Goal: Task Accomplishment & Management: Manage account settings

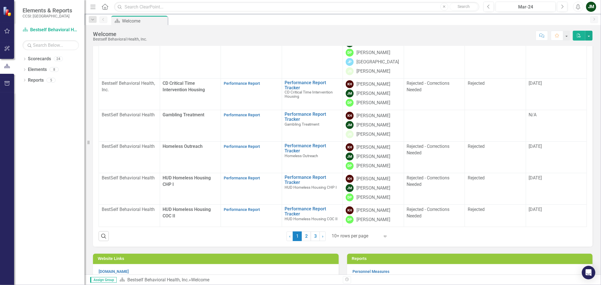
scroll to position [125, 0]
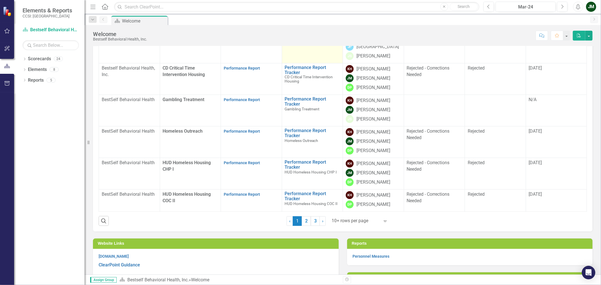
drag, startPoint x: 307, startPoint y: 218, endPoint x: 294, endPoint y: 181, distance: 39.4
click at [307, 218] on link "2" at bounding box center [306, 221] width 9 height 10
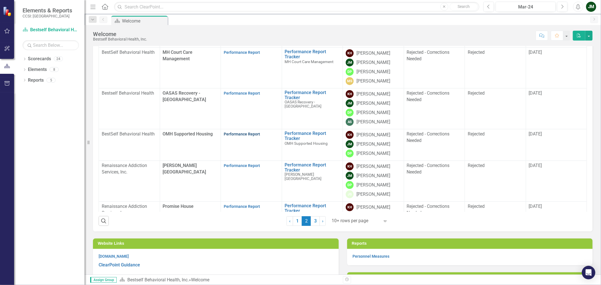
click at [230, 134] on link "Performance Report" at bounding box center [242, 134] width 36 height 5
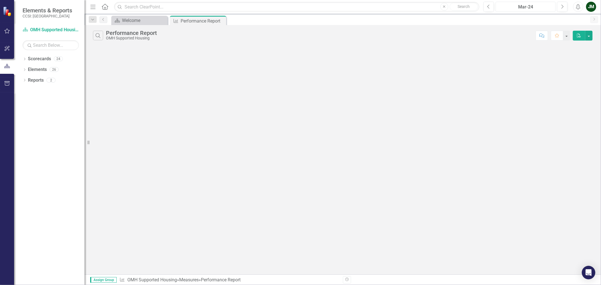
click at [528, 6] on div "Mar-24" at bounding box center [525, 7] width 56 height 7
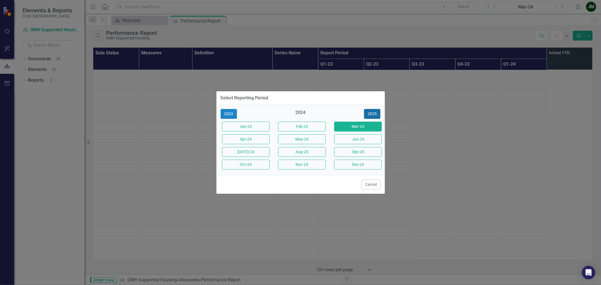
click at [375, 114] on button "2025" at bounding box center [372, 114] width 16 height 10
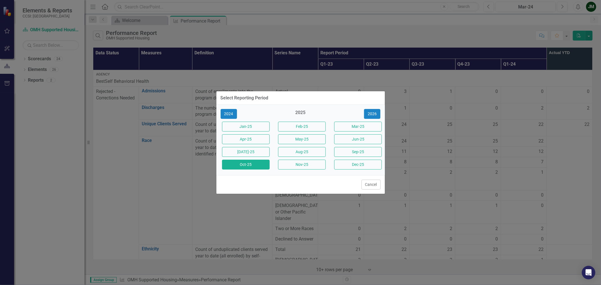
click at [250, 164] on button "Oct-25" at bounding box center [246, 165] width 48 height 10
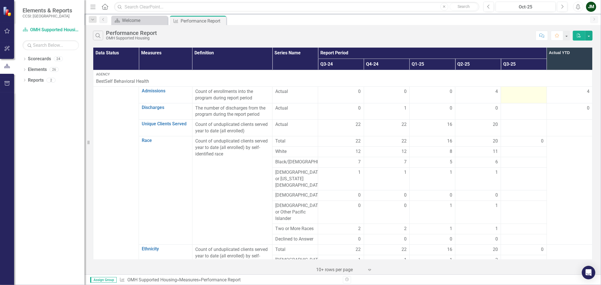
click at [510, 91] on div at bounding box center [523, 91] width 40 height 7
click at [522, 96] on td at bounding box center [524, 94] width 46 height 17
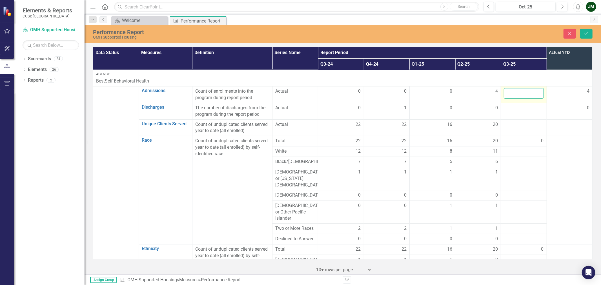
click at [522, 91] on input "number" at bounding box center [523, 93] width 40 height 10
type input "0"
click at [523, 111] on div at bounding box center [523, 108] width 40 height 7
click at [523, 111] on input "number" at bounding box center [523, 110] width 40 height 10
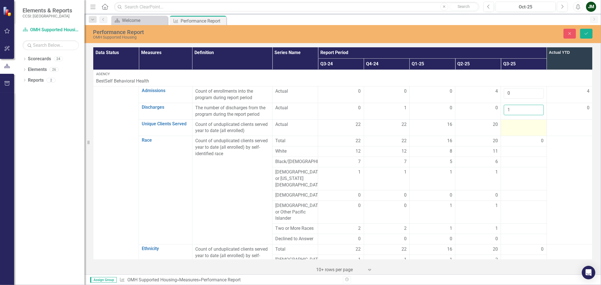
type input "1"
click at [524, 124] on div at bounding box center [523, 124] width 40 height 7
click at [522, 128] on input "number" at bounding box center [523, 126] width 40 height 10
type input "20"
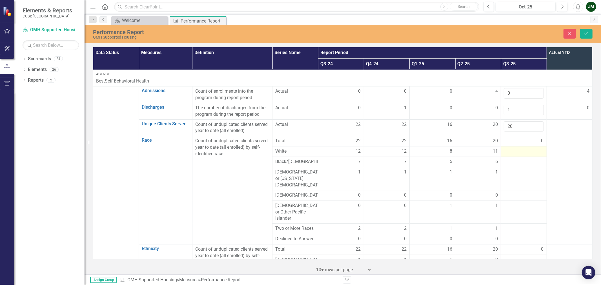
click at [519, 153] on div at bounding box center [523, 151] width 40 height 7
click at [519, 153] on input "number" at bounding box center [523, 153] width 40 height 10
type input "11"
click at [519, 165] on div at bounding box center [523, 165] width 40 height 7
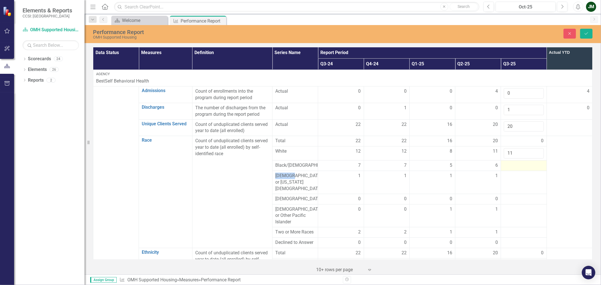
click at [519, 165] on div at bounding box center [523, 165] width 40 height 7
click at [519, 165] on input "number" at bounding box center [523, 167] width 40 height 10
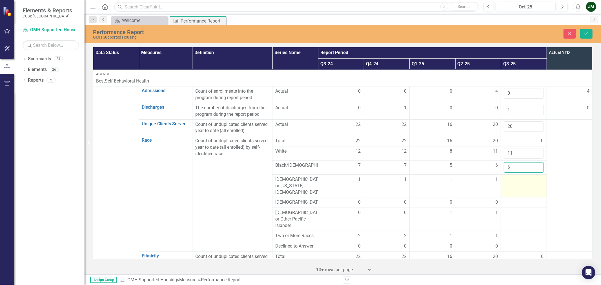
type input "6"
click at [517, 183] on div at bounding box center [523, 179] width 40 height 7
click at [517, 183] on input "number" at bounding box center [523, 181] width 40 height 10
type input "1"
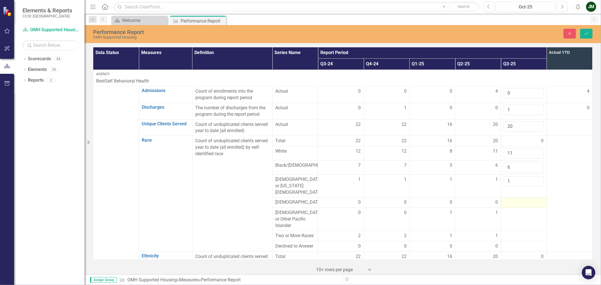
click at [513, 199] on div at bounding box center [523, 202] width 40 height 7
click at [513, 199] on input "number" at bounding box center [523, 204] width 40 height 10
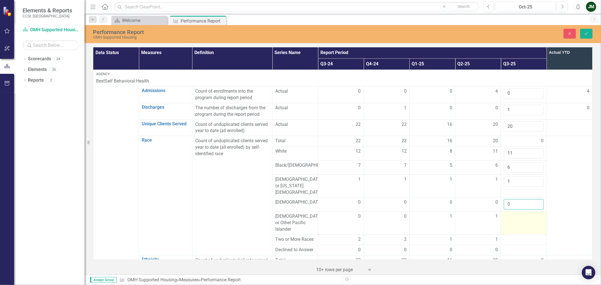
type input "0"
click at [514, 220] on td at bounding box center [524, 222] width 46 height 23
click at [514, 216] on input "number" at bounding box center [523, 218] width 40 height 10
type input "1"
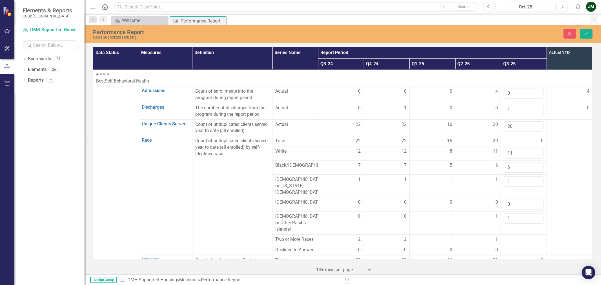
click at [565, 181] on td at bounding box center [569, 195] width 46 height 119
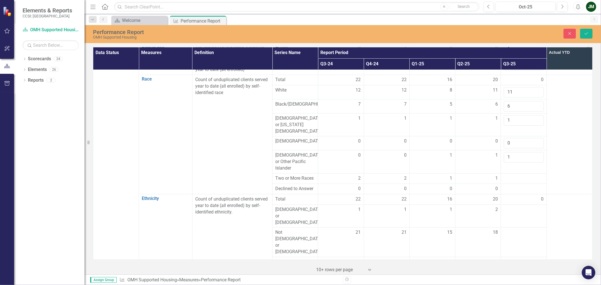
scroll to position [62, 0]
click at [513, 175] on div at bounding box center [523, 177] width 40 height 7
click at [514, 174] on input "number" at bounding box center [523, 179] width 40 height 10
type input "1"
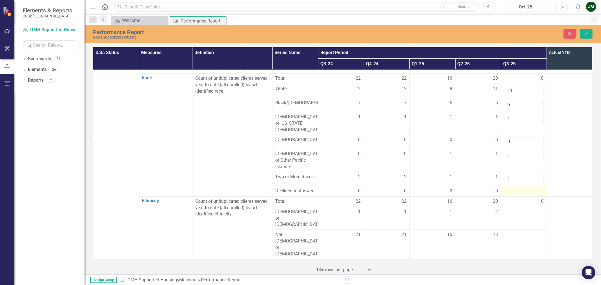
click at [514, 188] on div at bounding box center [523, 191] width 40 height 7
click at [515, 191] on input "number" at bounding box center [523, 193] width 40 height 10
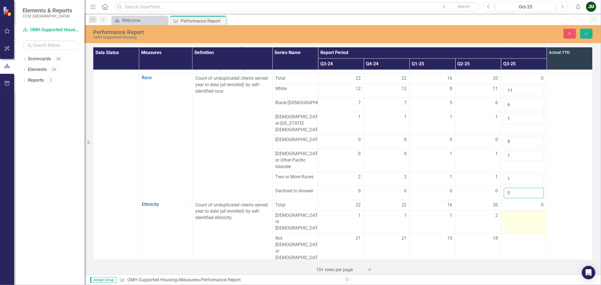
type input "0"
click at [518, 212] on div at bounding box center [523, 215] width 40 height 7
type input "2"
click at [521, 235] on div at bounding box center [523, 238] width 40 height 7
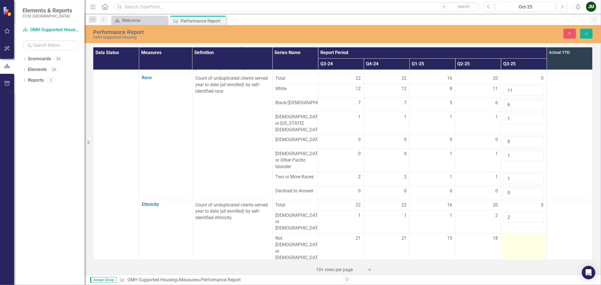
click at [521, 235] on div at bounding box center [523, 238] width 40 height 7
click at [521, 235] on input "number" at bounding box center [523, 240] width 40 height 10
type input "18"
click at [507, 264] on div at bounding box center [523, 267] width 40 height 7
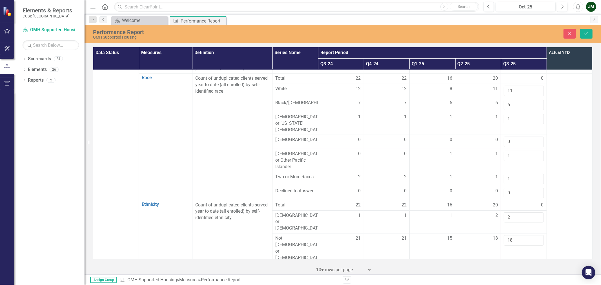
click at [508, 264] on input "number" at bounding box center [523, 269] width 40 height 10
type input "0"
click at [568, 155] on td at bounding box center [569, 136] width 46 height 126
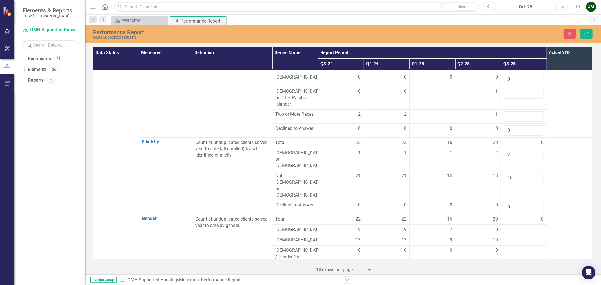
scroll to position [156, 0]
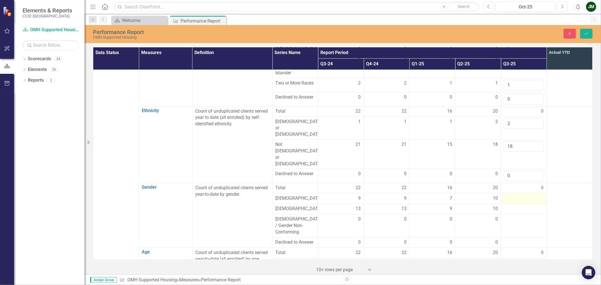
click at [519, 195] on div at bounding box center [523, 198] width 40 height 7
click at [517, 195] on input "number" at bounding box center [523, 200] width 40 height 10
type input "10"
click at [520, 209] on div at bounding box center [523, 212] width 40 height 7
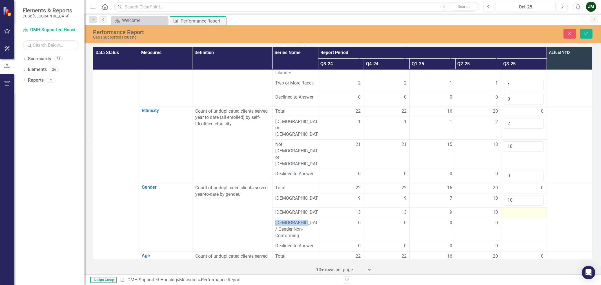
click at [520, 209] on div at bounding box center [523, 212] width 40 height 7
click at [519, 209] on input "number" at bounding box center [523, 214] width 40 height 10
type input "10"
click at [553, 193] on td at bounding box center [569, 219] width 46 height 72
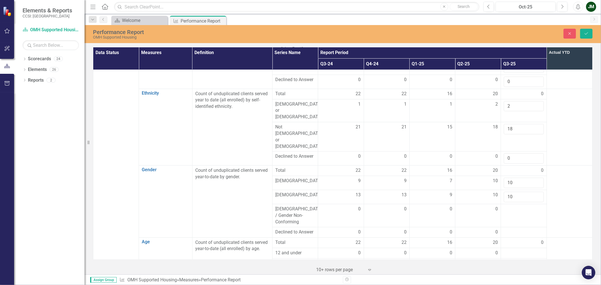
scroll to position [187, 0]
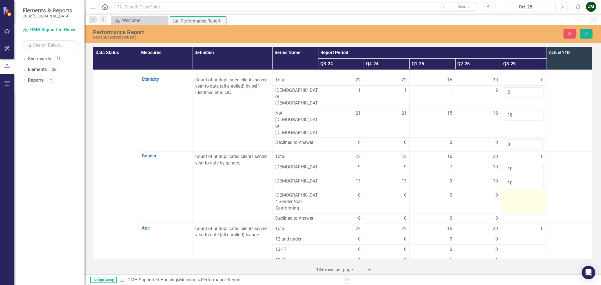
click at [517, 192] on div at bounding box center [523, 195] width 40 height 7
click at [517, 192] on input "number" at bounding box center [523, 197] width 40 height 10
type input "0"
click at [516, 224] on td "0" at bounding box center [524, 229] width 46 height 10
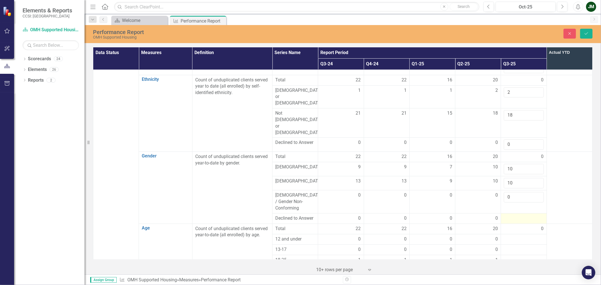
click at [517, 215] on div at bounding box center [523, 218] width 40 height 7
click at [517, 215] on input "number" at bounding box center [523, 220] width 40 height 10
type input "0"
click at [525, 239] on div at bounding box center [523, 242] width 40 height 7
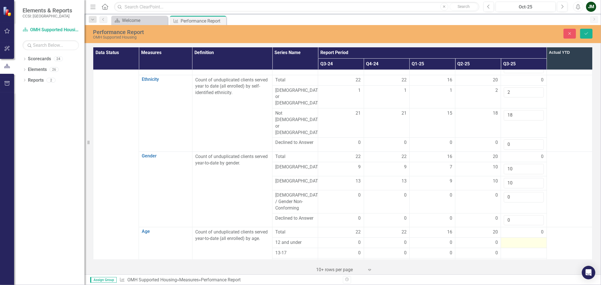
click at [525, 239] on div at bounding box center [523, 242] width 40 height 7
click at [519, 239] on input "number" at bounding box center [523, 244] width 40 height 10
type input "0"
click at [560, 195] on td at bounding box center [569, 189] width 46 height 75
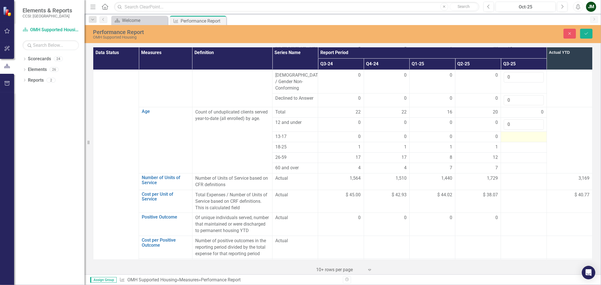
scroll to position [313, 0]
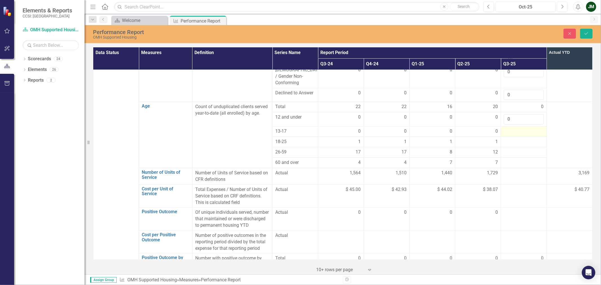
click at [506, 128] on div at bounding box center [523, 131] width 40 height 7
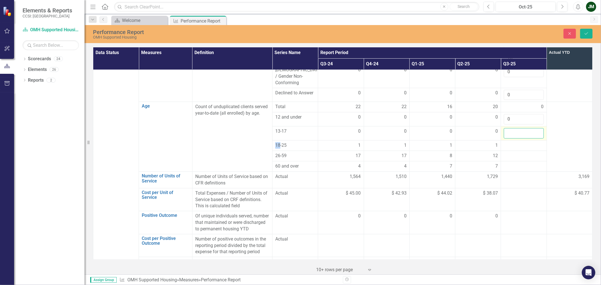
click at [515, 128] on input "number" at bounding box center [523, 133] width 40 height 10
type input "0"
click at [512, 142] on div at bounding box center [523, 145] width 40 height 7
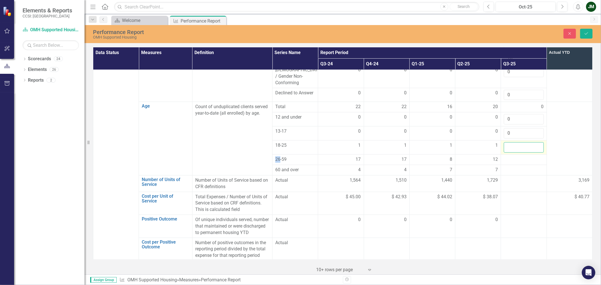
click at [513, 142] on input "number" at bounding box center [523, 147] width 40 height 10
type input "1"
click at [517, 156] on div at bounding box center [523, 159] width 40 height 7
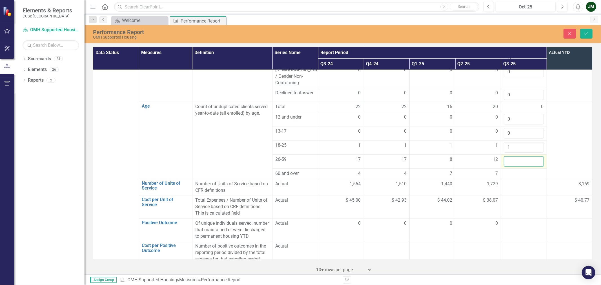
click at [517, 156] on input "number" at bounding box center [523, 161] width 40 height 10
type input "12"
click at [532, 170] on div at bounding box center [523, 173] width 40 height 7
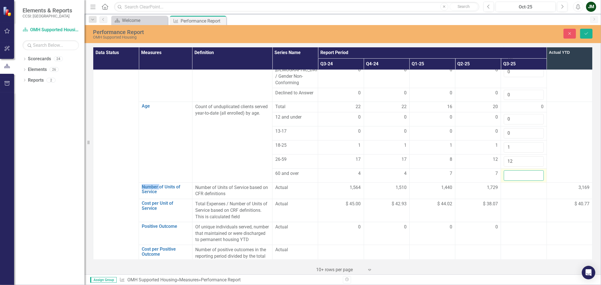
click at [525, 170] on input "number" at bounding box center [523, 175] width 40 height 10
type input "7"
click at [517, 222] on td at bounding box center [524, 233] width 46 height 23
click at [527, 224] on input "number" at bounding box center [523, 229] width 40 height 10
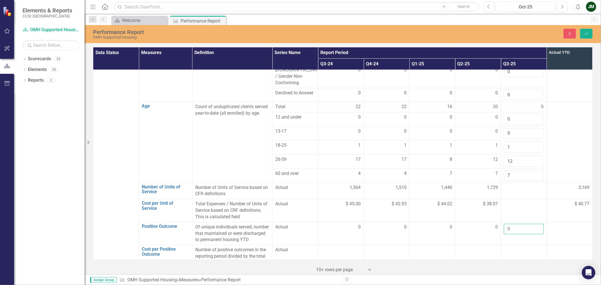
type input "0"
click at [508, 245] on td at bounding box center [524, 256] width 46 height 23
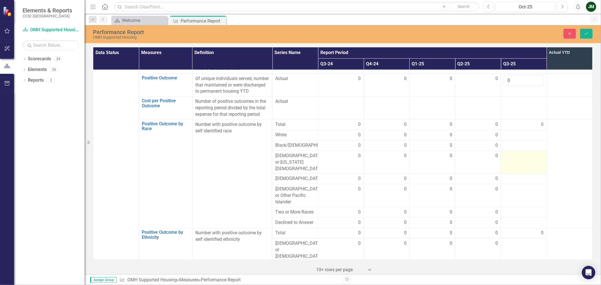
scroll to position [469, 0]
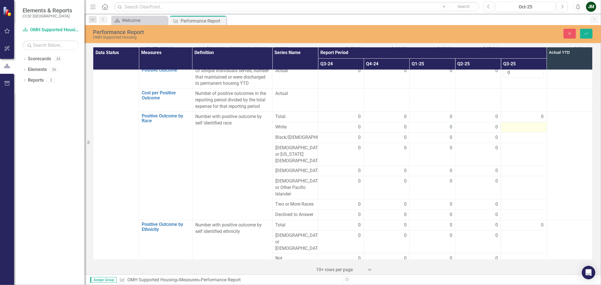
click at [521, 124] on div at bounding box center [523, 127] width 40 height 7
click at [519, 124] on input "number" at bounding box center [523, 129] width 40 height 10
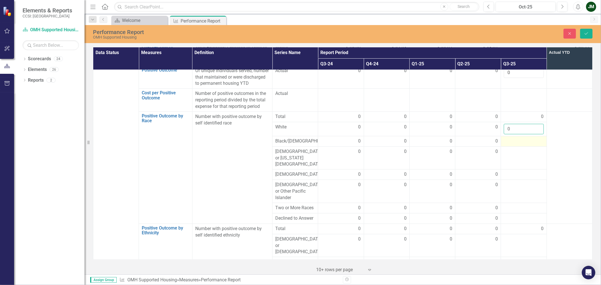
type input "0"
click at [521, 138] on div at bounding box center [523, 141] width 40 height 7
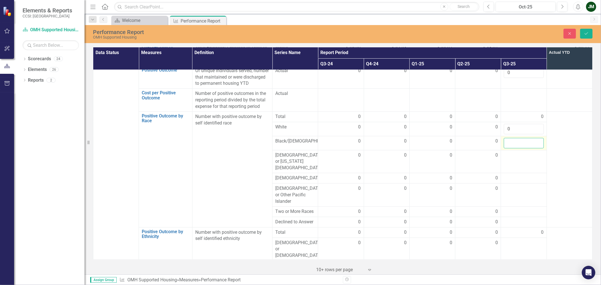
click at [519, 138] on input "number" at bounding box center [523, 143] width 40 height 10
type input "0"
click at [517, 150] on td at bounding box center [524, 161] width 46 height 23
click at [517, 152] on input "number" at bounding box center [523, 157] width 40 height 10
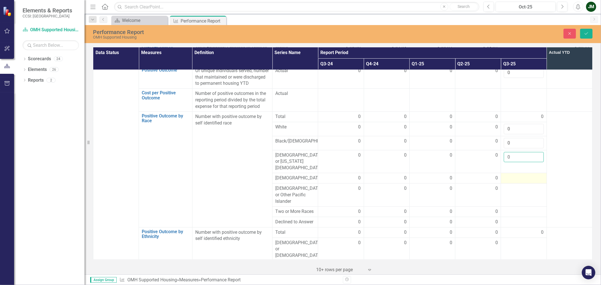
type input "0"
click at [519, 175] on div at bounding box center [523, 178] width 40 height 7
click at [519, 175] on input "number" at bounding box center [523, 180] width 40 height 10
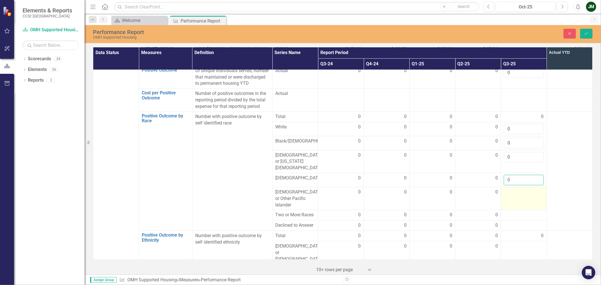
type input "0"
click at [517, 187] on td at bounding box center [524, 198] width 46 height 23
click at [517, 189] on input "number" at bounding box center [523, 194] width 40 height 10
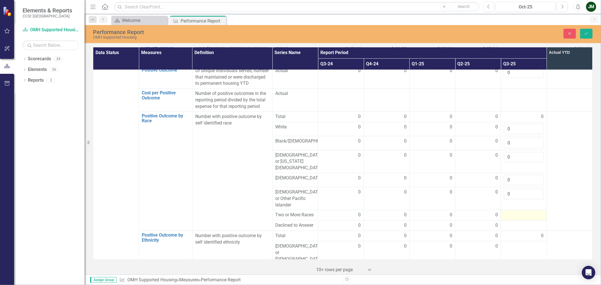
type input "0"
click at [517, 210] on td at bounding box center [524, 215] width 46 height 10
click at [517, 212] on input "number" at bounding box center [523, 217] width 40 height 10
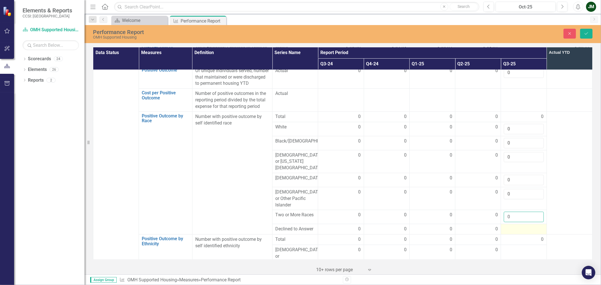
type input "0"
click at [514, 226] on div at bounding box center [523, 229] width 40 height 7
click at [514, 226] on input "number" at bounding box center [523, 231] width 40 height 10
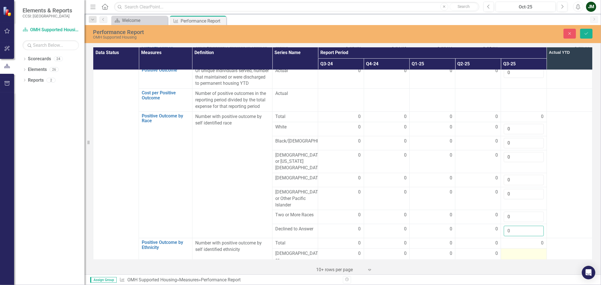
type input "0"
click at [514, 250] on div at bounding box center [523, 253] width 40 height 7
click at [514, 250] on input "number" at bounding box center [523, 255] width 40 height 10
type input "0"
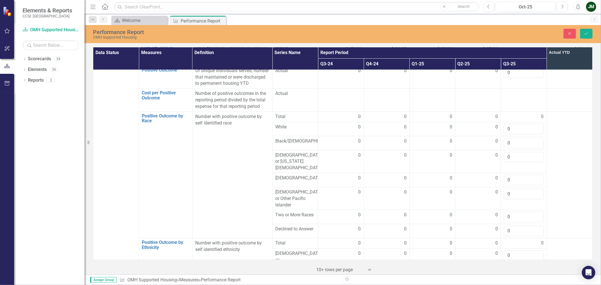
click at [560, 182] on td at bounding box center [569, 174] width 46 height 126
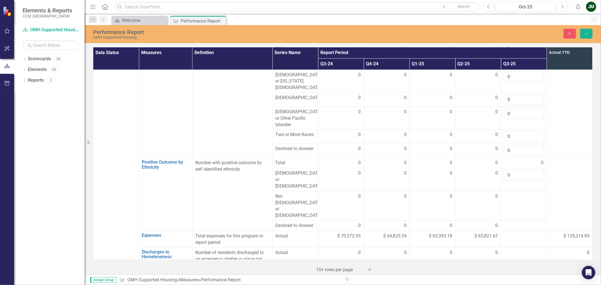
scroll to position [594, 0]
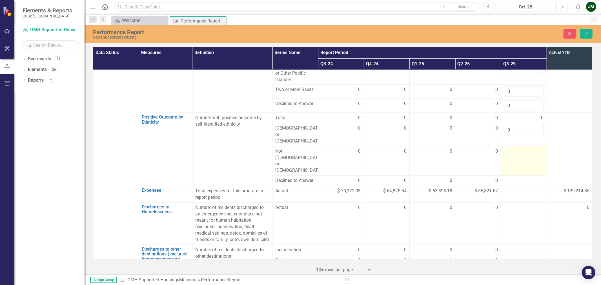
click at [514, 146] on td at bounding box center [524, 160] width 46 height 29
click at [520, 148] on input "number" at bounding box center [523, 153] width 40 height 10
type input "0"
click at [519, 176] on td at bounding box center [524, 181] width 46 height 10
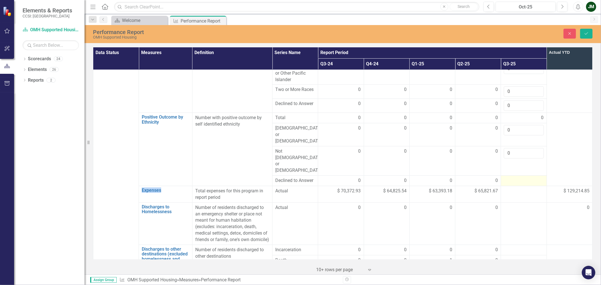
click at [519, 176] on td at bounding box center [524, 181] width 46 height 10
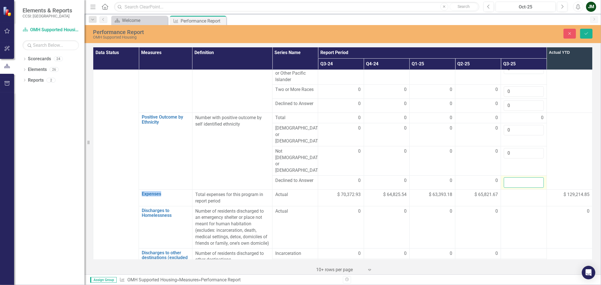
click at [519, 177] on input "number" at bounding box center [523, 182] width 40 height 10
type input "0"
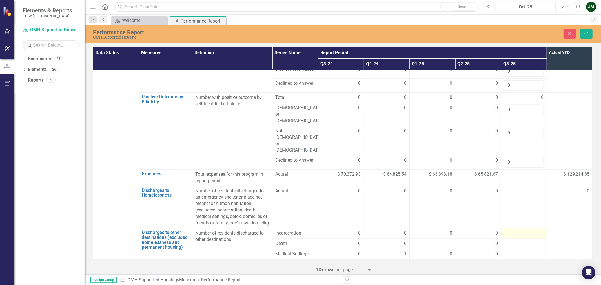
scroll to position [626, 0]
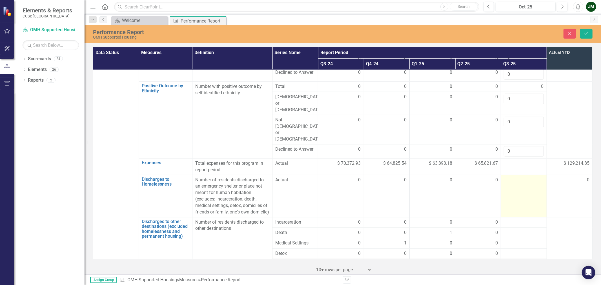
click at [516, 175] on td at bounding box center [524, 196] width 46 height 42
click at [514, 177] on input "number" at bounding box center [523, 182] width 40 height 10
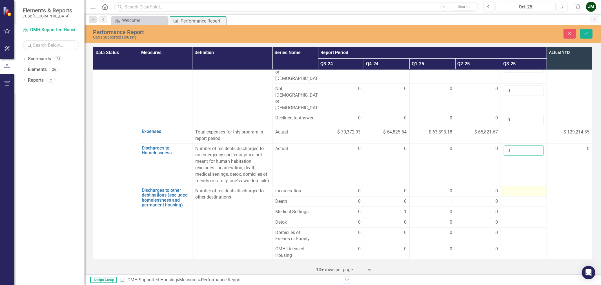
type input "0"
click at [516, 186] on td at bounding box center [524, 191] width 46 height 10
click at [516, 188] on input "number" at bounding box center [523, 193] width 40 height 10
type input "0"
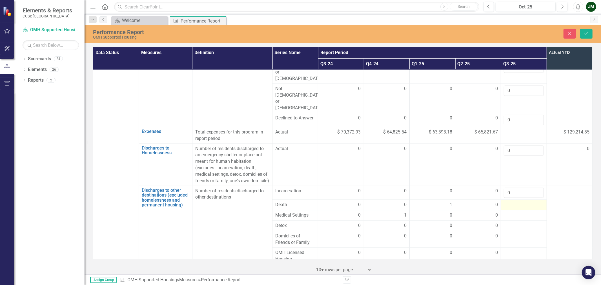
click at [516, 202] on div at bounding box center [523, 205] width 40 height 7
click at [516, 202] on input "number" at bounding box center [523, 207] width 40 height 10
type input "0"
click at [516, 216] on div at bounding box center [523, 219] width 40 height 7
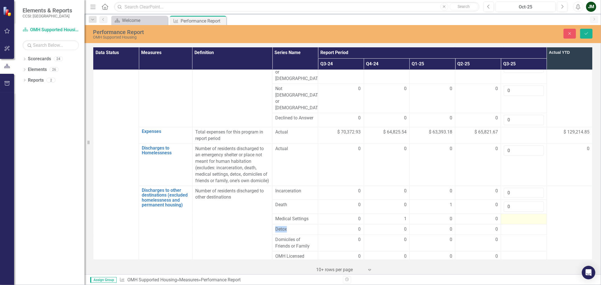
click at [516, 216] on div at bounding box center [523, 219] width 40 height 7
click at [516, 216] on input "number" at bounding box center [523, 221] width 40 height 10
type input "1"
click at [517, 230] on div at bounding box center [523, 233] width 40 height 7
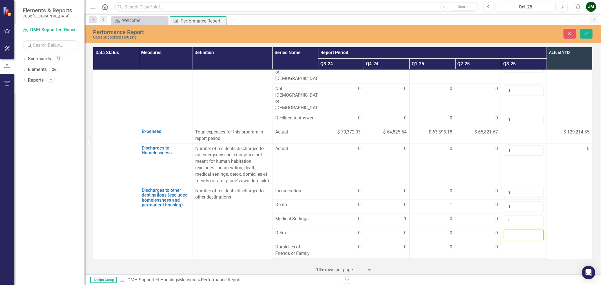
click at [517, 230] on input "number" at bounding box center [523, 235] width 40 height 10
type input "0"
click at [515, 244] on div at bounding box center [523, 247] width 40 height 7
click at [515, 244] on input "number" at bounding box center [523, 249] width 40 height 10
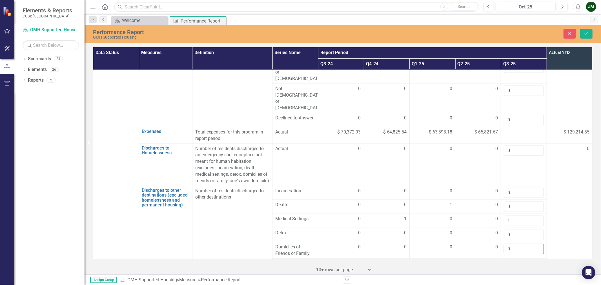
type input "0"
click at [514, 260] on div at bounding box center [523, 263] width 40 height 7
click at [514, 260] on input "number" at bounding box center [523, 265] width 40 height 10
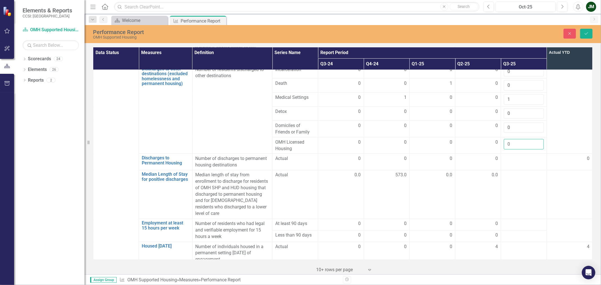
scroll to position [780, 0]
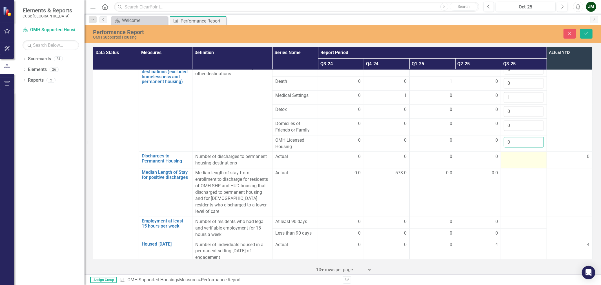
type input "0"
click at [519, 153] on div at bounding box center [523, 156] width 40 height 7
click at [518, 153] on input "number" at bounding box center [523, 158] width 40 height 10
type input "0"
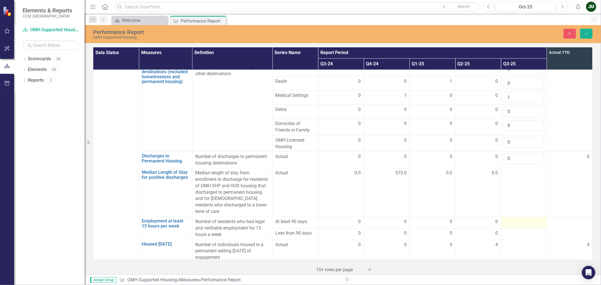
click at [519, 219] on div at bounding box center [523, 222] width 40 height 7
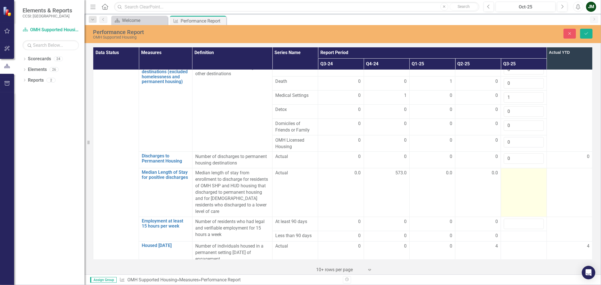
click at [517, 168] on td at bounding box center [524, 192] width 46 height 49
click at [514, 170] on input "number" at bounding box center [523, 175] width 40 height 10
type input "0"
click at [516, 219] on input "number" at bounding box center [523, 224] width 40 height 10
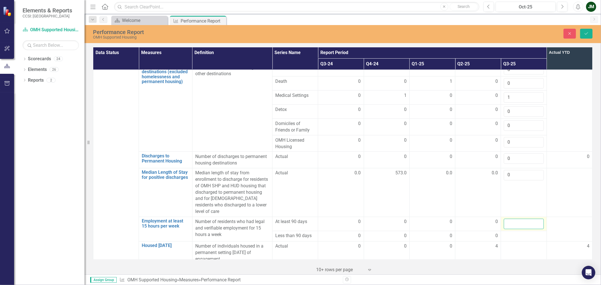
click at [516, 219] on input "number" at bounding box center [523, 224] width 40 height 10
type input "0"
click at [515, 233] on div at bounding box center [523, 236] width 40 height 7
click at [515, 233] on input "number" at bounding box center [523, 238] width 40 height 10
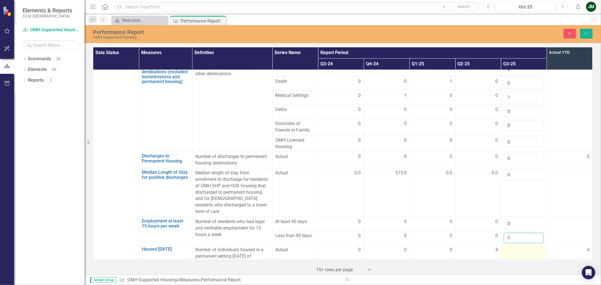
type input "0"
click at [514, 247] on div at bounding box center [523, 250] width 40 height 7
click at [514, 247] on input "number" at bounding box center [523, 252] width 40 height 10
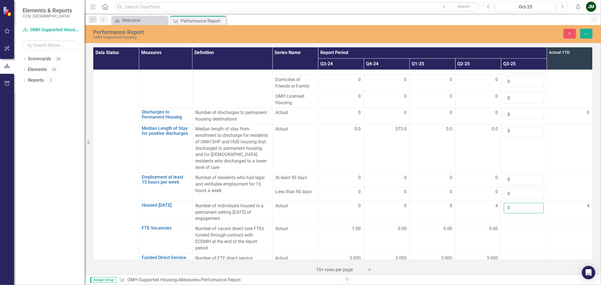
scroll to position [862, 0]
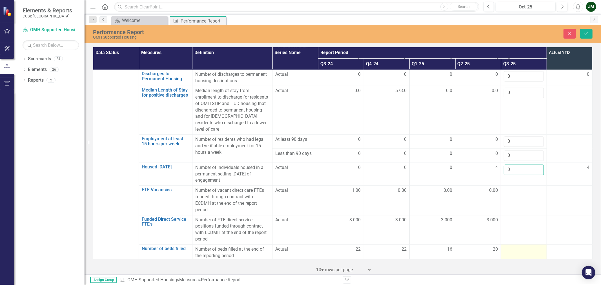
type input "0"
click at [518, 244] on td at bounding box center [524, 252] width 46 height 17
click at [518, 246] on input "number" at bounding box center [523, 251] width 40 height 10
type input "20"
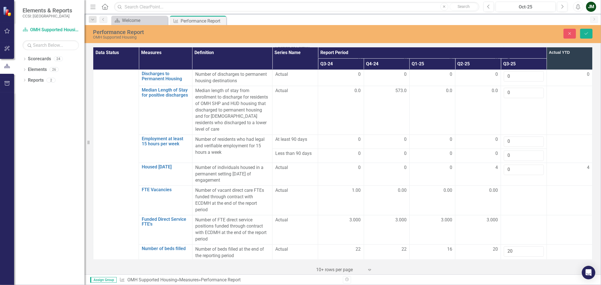
click at [518, 263] on div at bounding box center [523, 266] width 40 height 7
click at [517, 263] on input "number" at bounding box center [523, 268] width 40 height 10
type input "20"
click at [513, 275] on td at bounding box center [524, 286] width 46 height 23
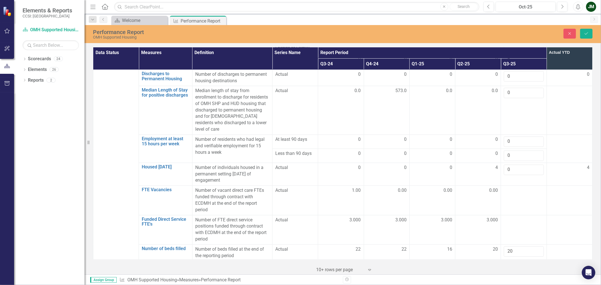
click at [513, 275] on td at bounding box center [524, 286] width 46 height 23
click at [514, 277] on input "number" at bounding box center [523, 282] width 40 height 10
type input "486"
click at [586, 35] on icon "Save" at bounding box center [585, 34] width 5 height 4
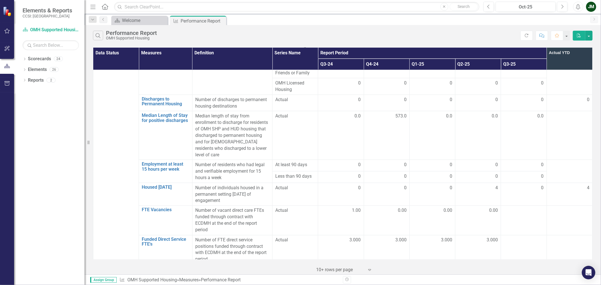
scroll to position [769, 0]
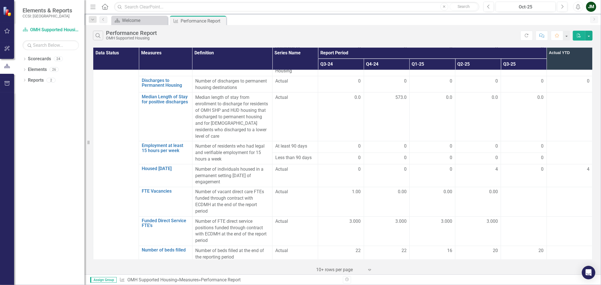
click at [591, 11] on div "JM" at bounding box center [591, 7] width 10 height 10
click at [581, 68] on link "Logout Log Out" at bounding box center [573, 71] width 44 height 10
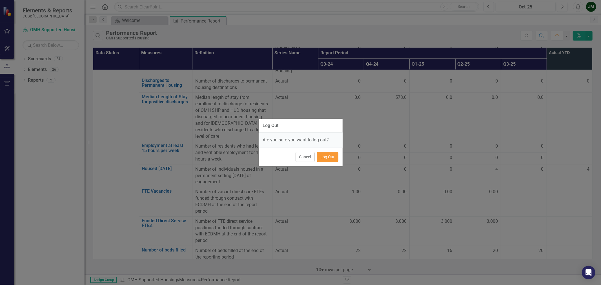
click at [333, 156] on button "Log Out" at bounding box center [327, 157] width 21 height 10
